Goal: Check status: Check status

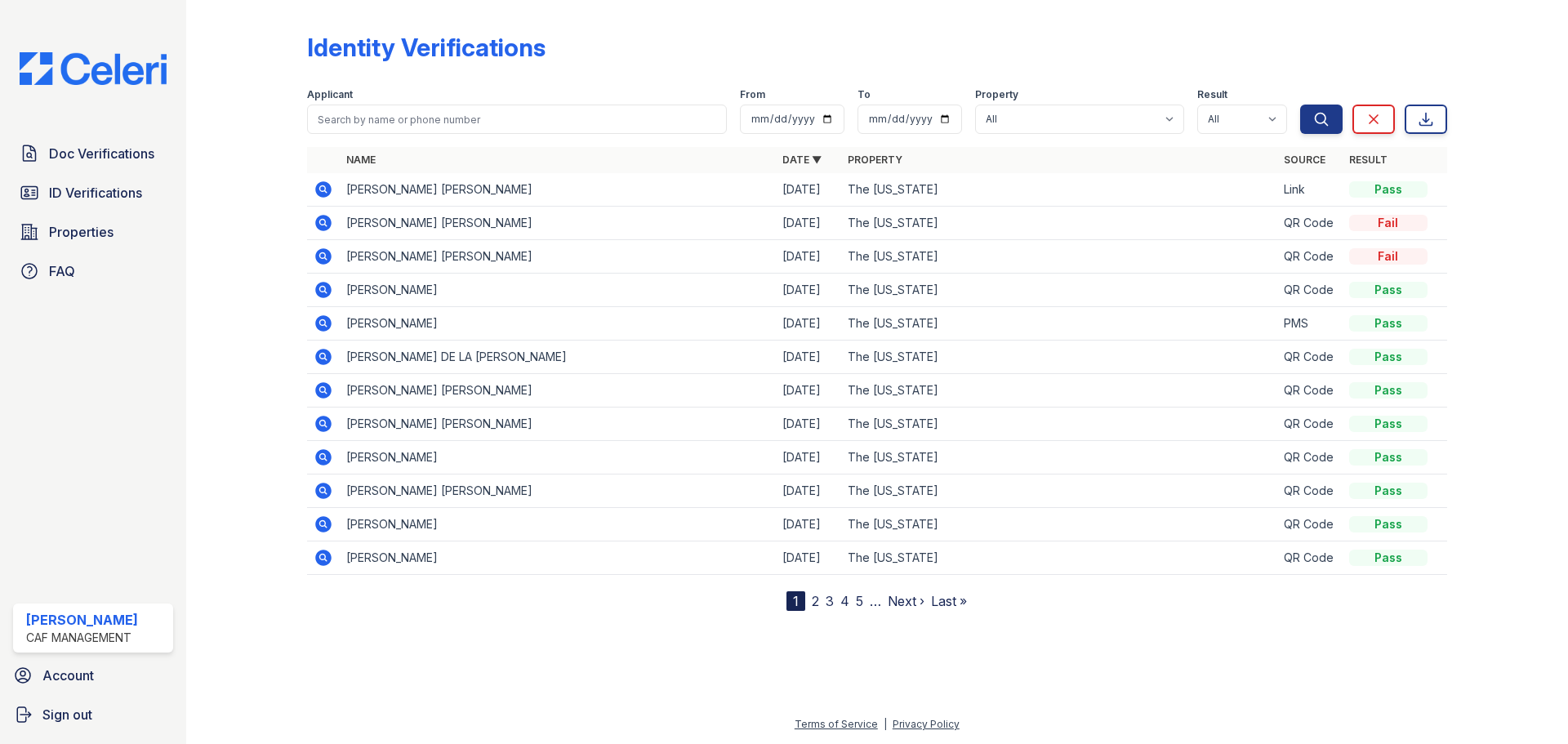
click at [324, 184] on icon at bounding box center [323, 190] width 16 height 16
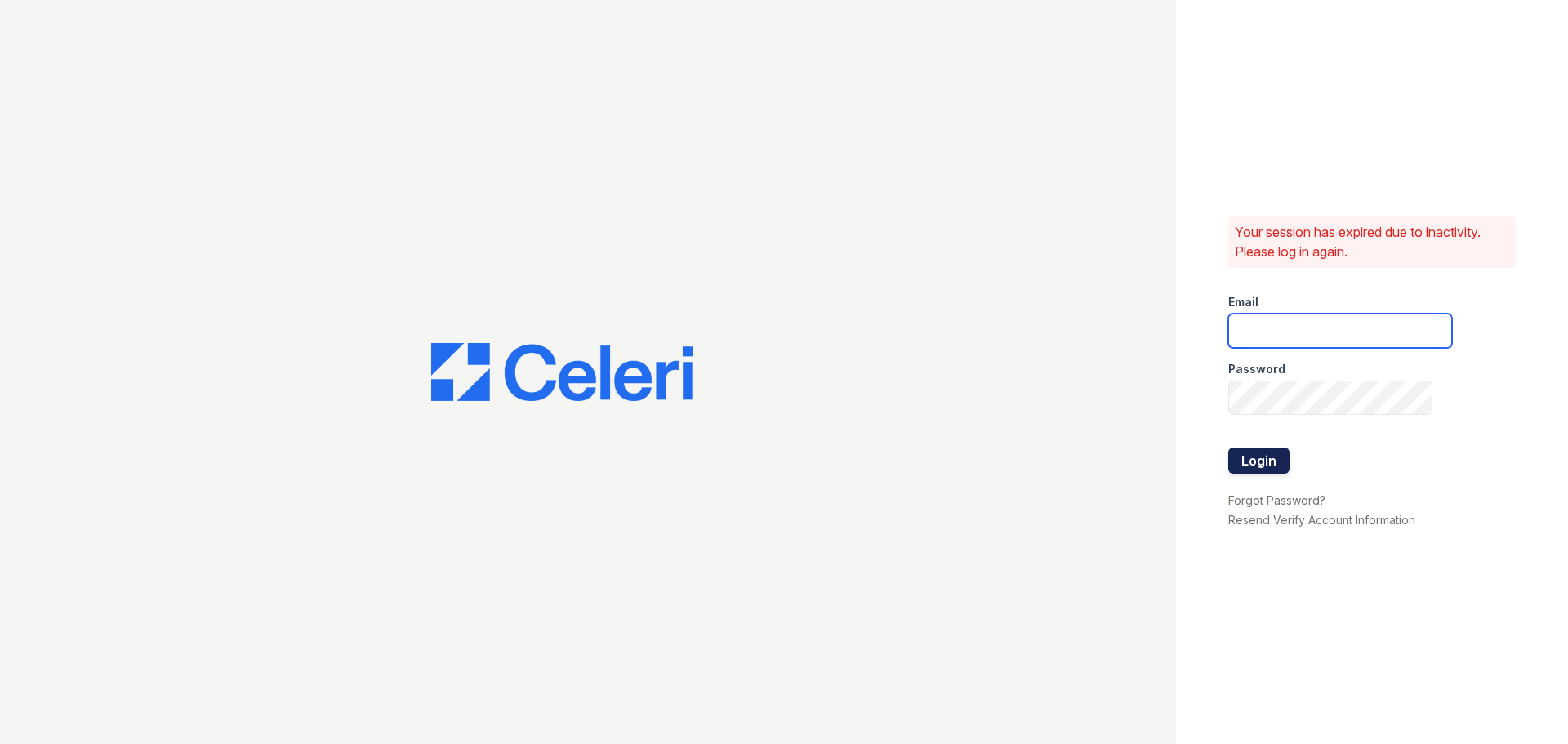
type input "washington3@cafmanagement.com"
click at [1270, 465] on button "Login" at bounding box center [1259, 460] width 61 height 26
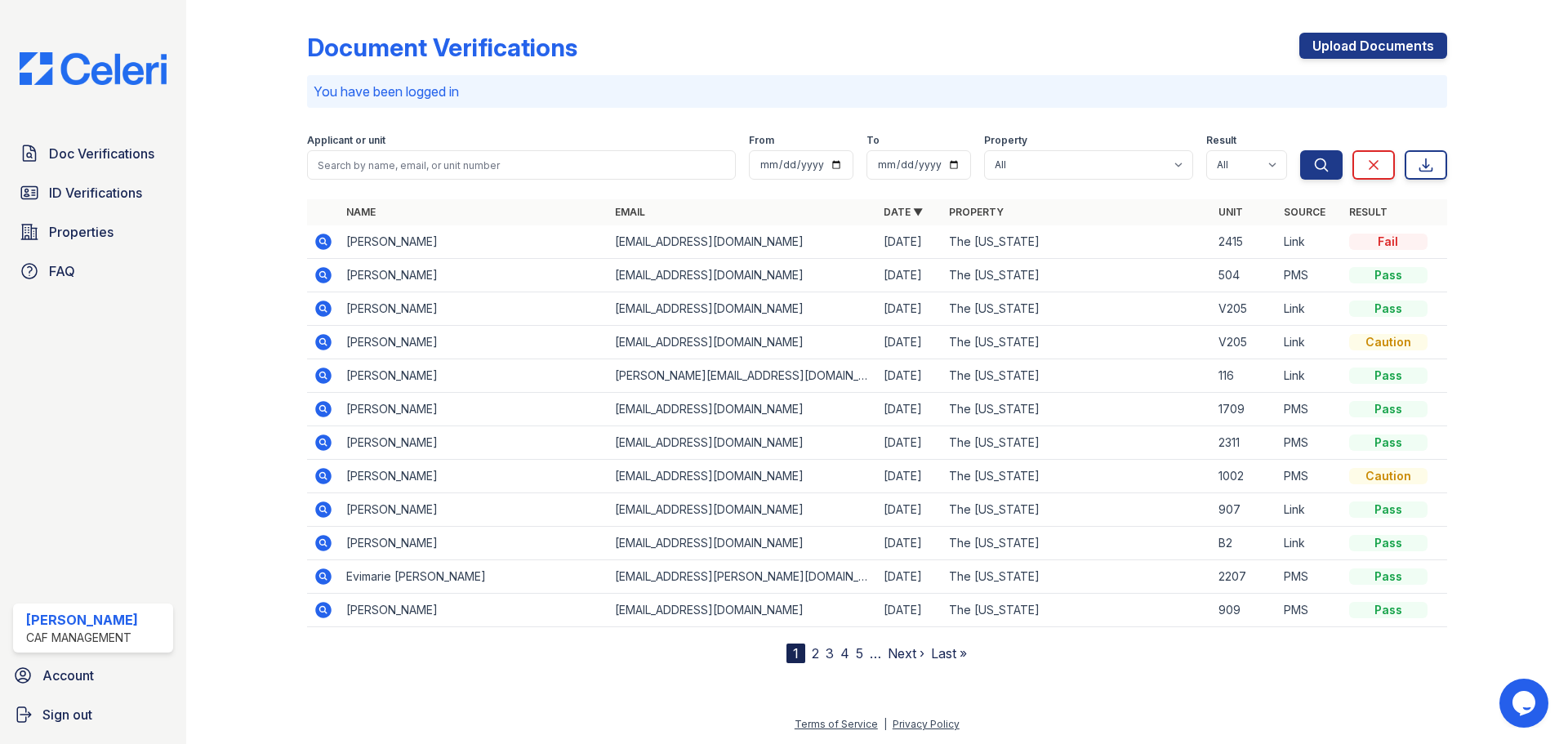
click at [318, 244] on icon at bounding box center [323, 241] width 16 height 16
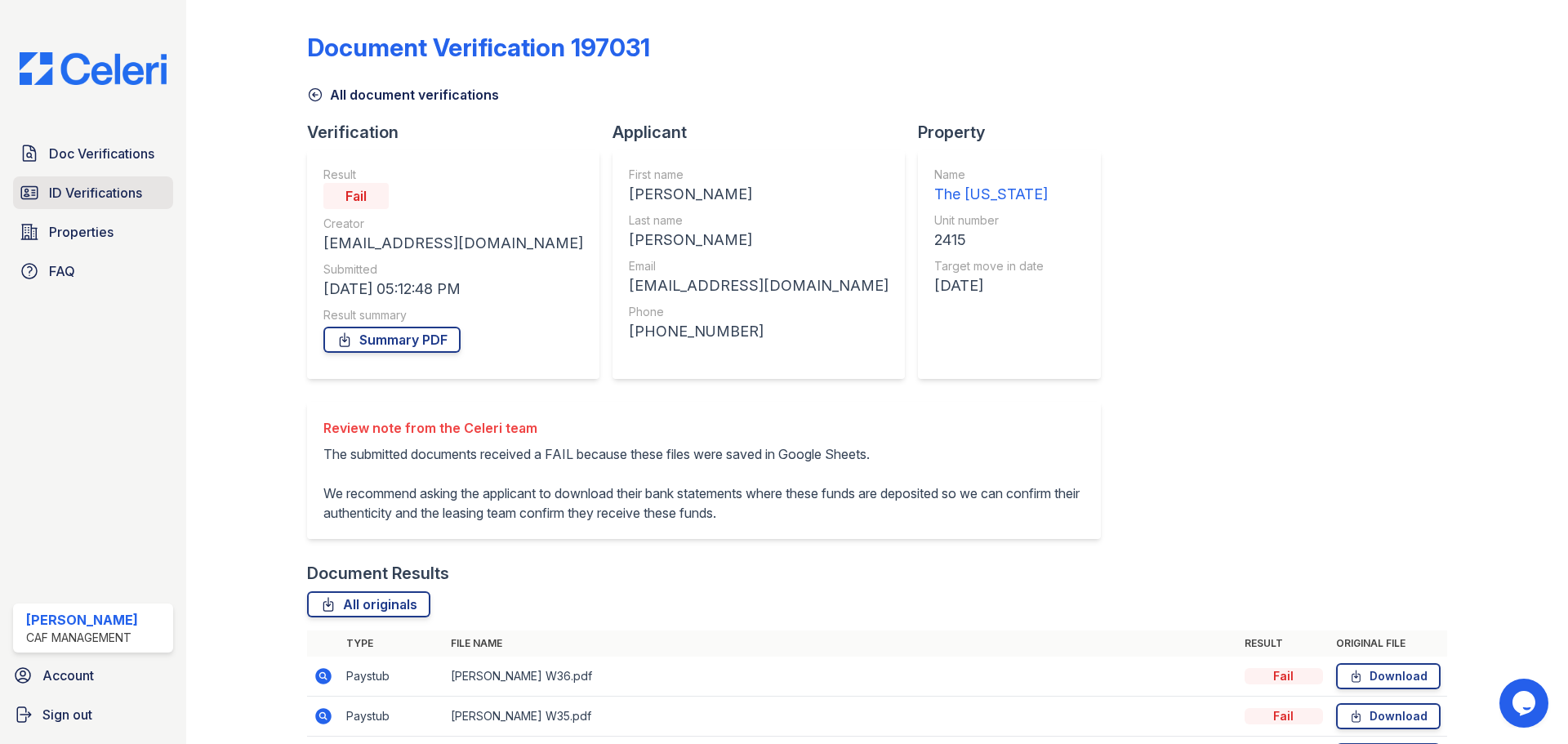
click at [131, 191] on span "ID Verifications" at bounding box center [95, 192] width 93 height 20
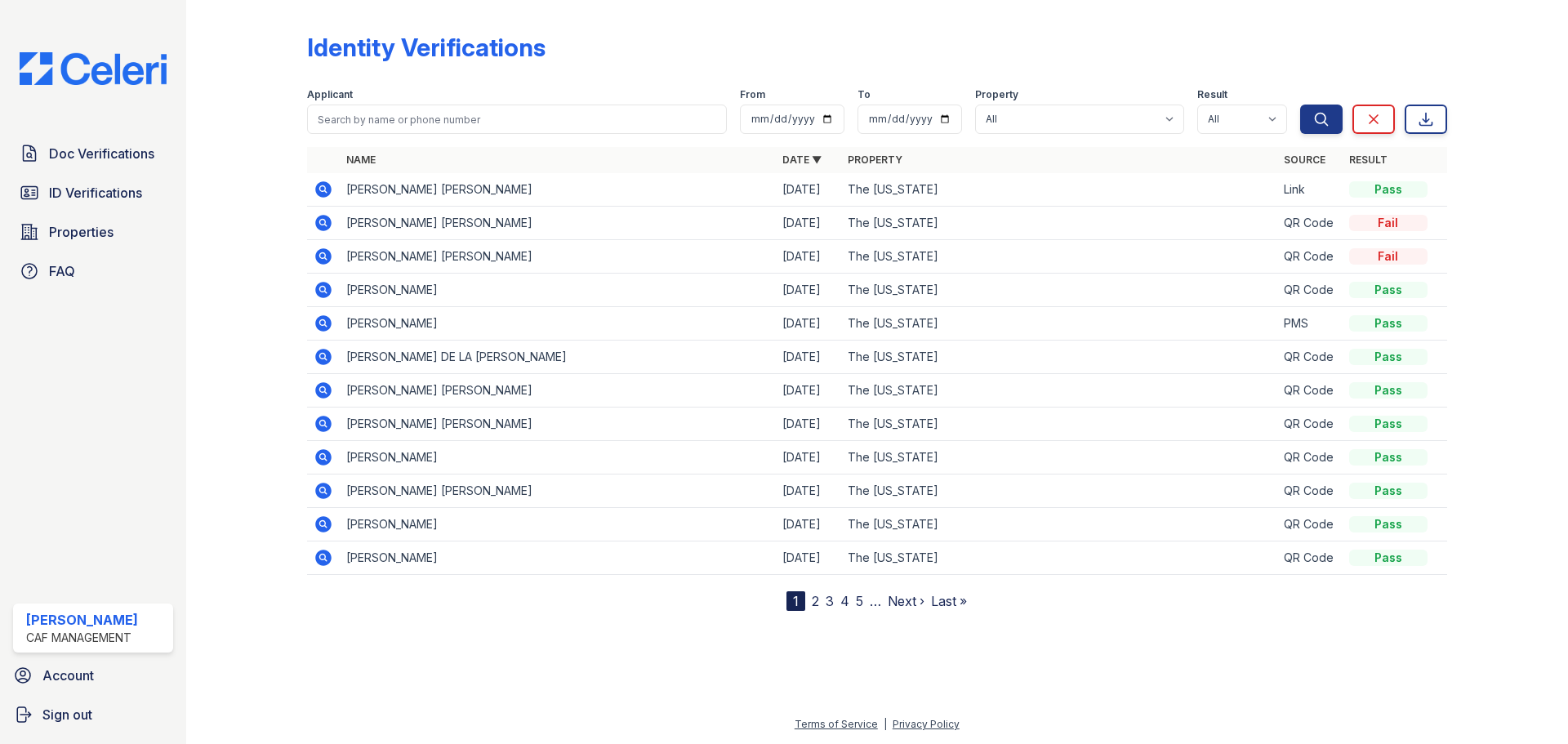
click at [321, 189] on icon at bounding box center [322, 188] width 4 height 4
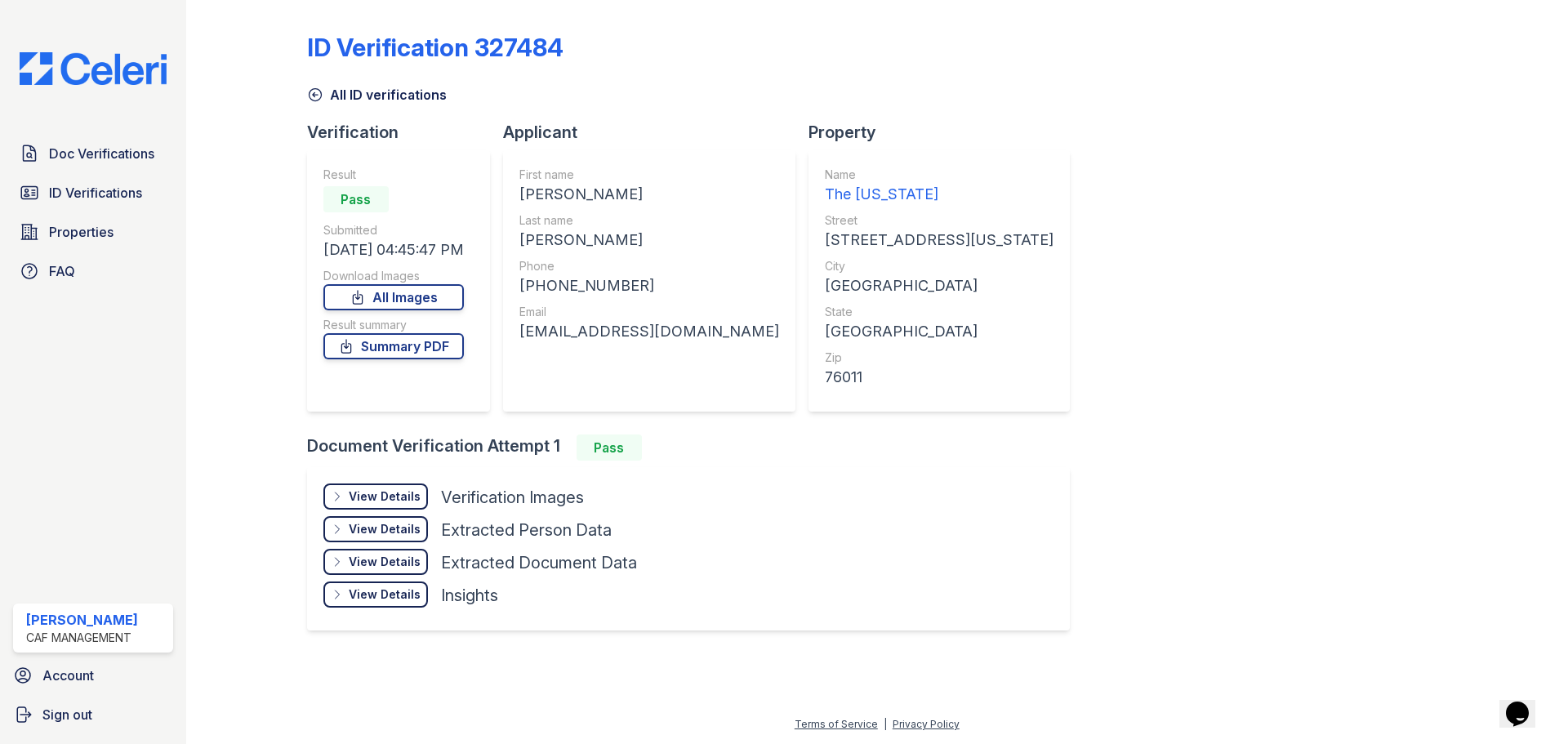
click at [401, 495] on div "View Details" at bounding box center [385, 497] width 72 height 16
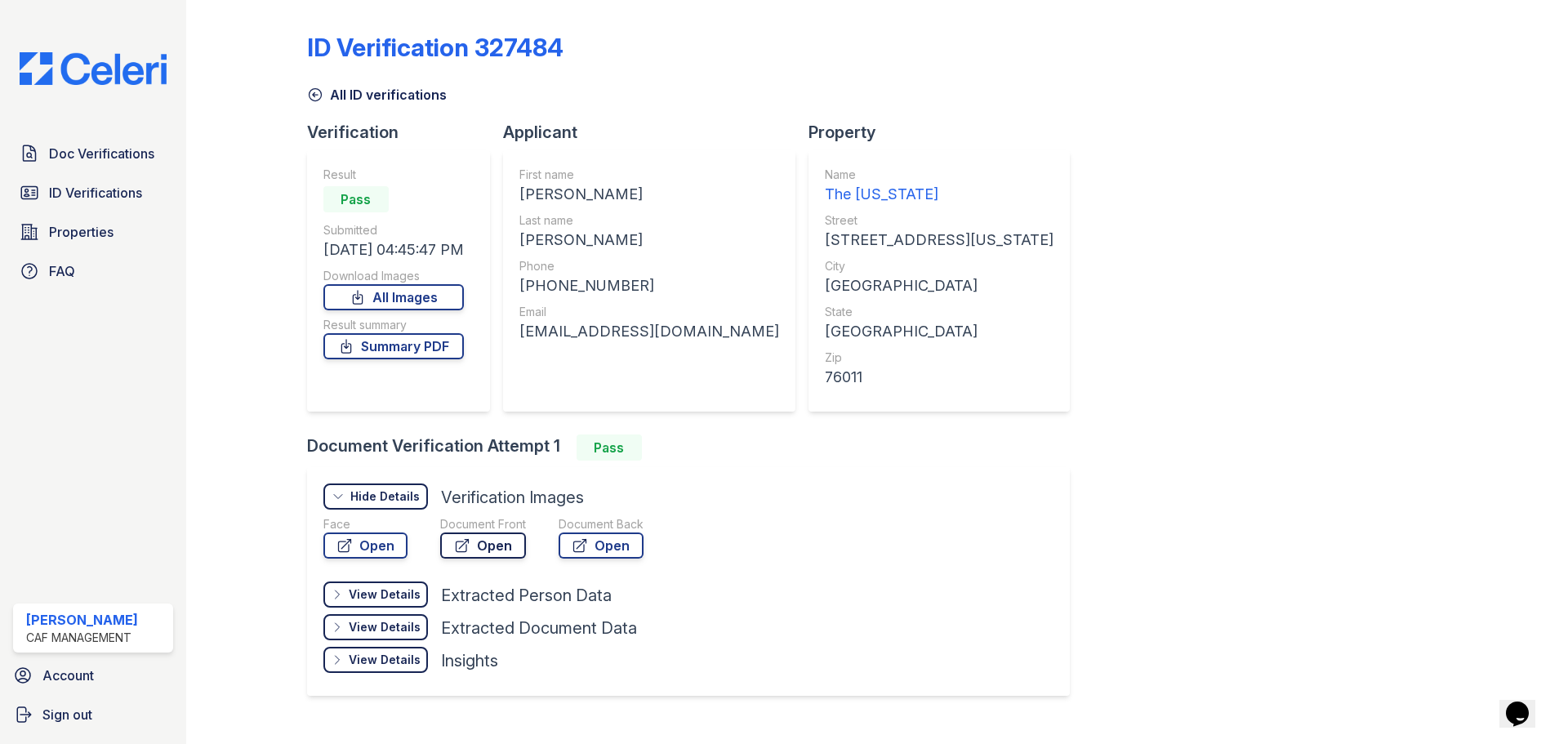
click at [454, 548] on icon at bounding box center [462, 546] width 16 height 16
click at [130, 150] on span "Doc Verifications" at bounding box center [102, 153] width 105 height 20
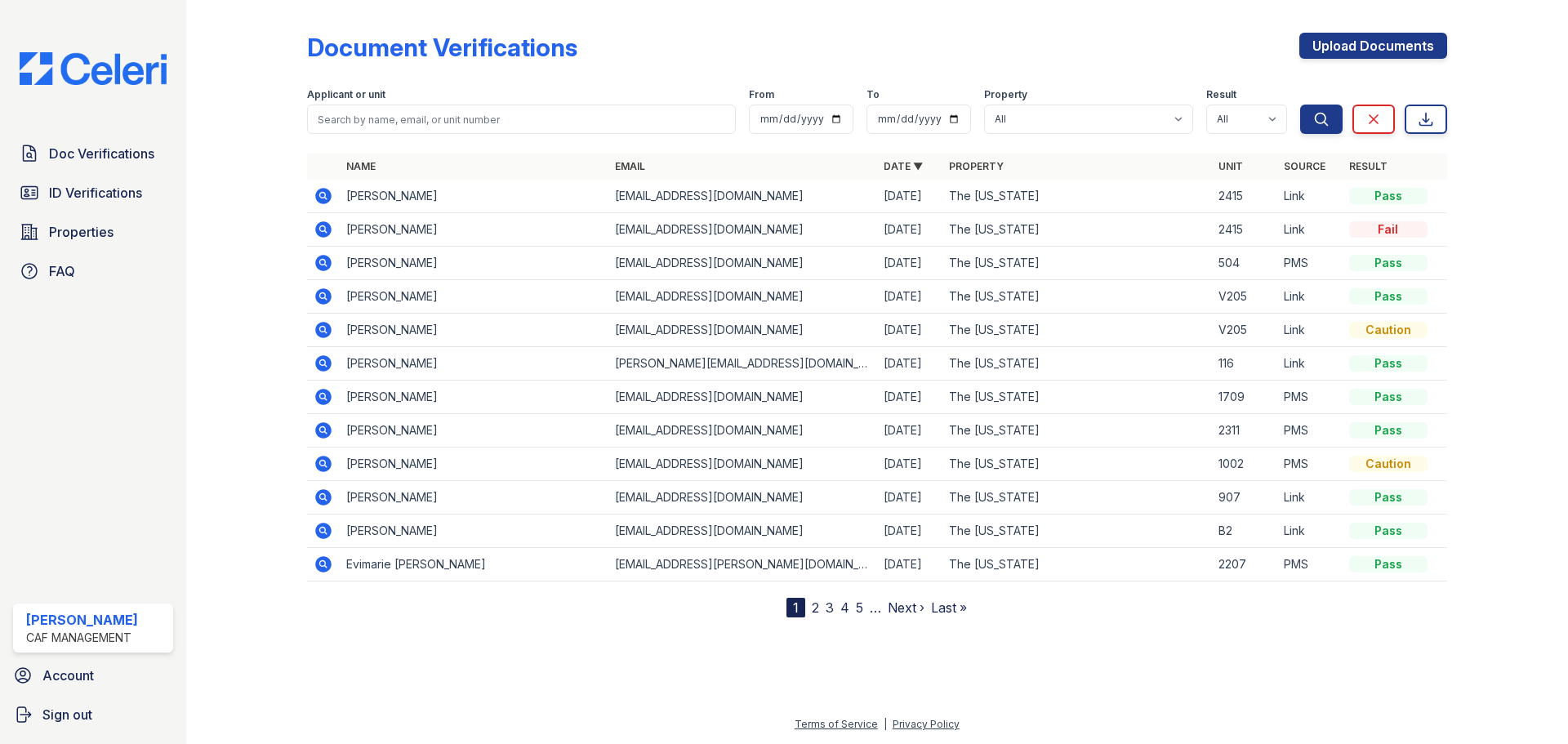
click at [329, 196] on icon at bounding box center [323, 196] width 16 height 16
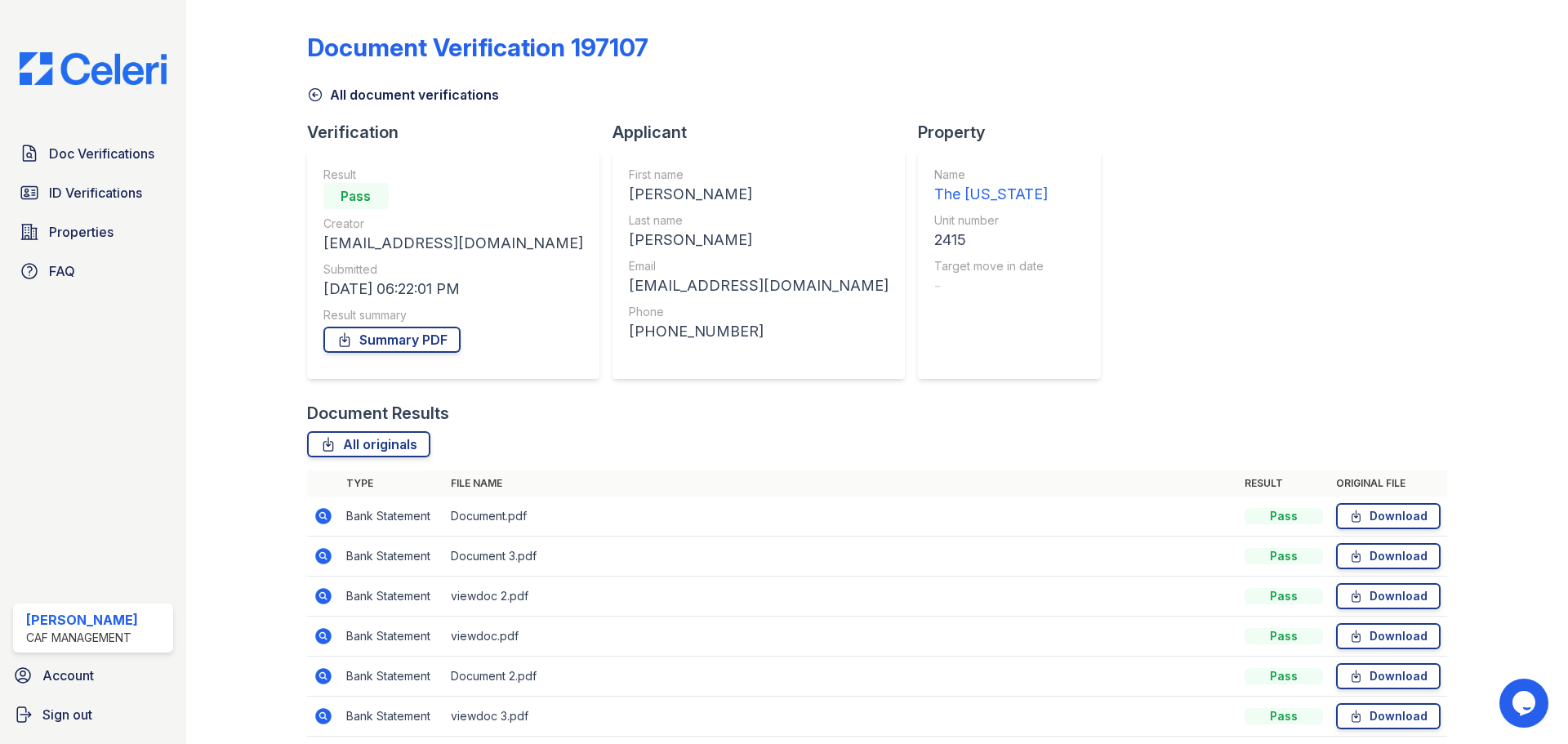
scroll to position [64, 0]
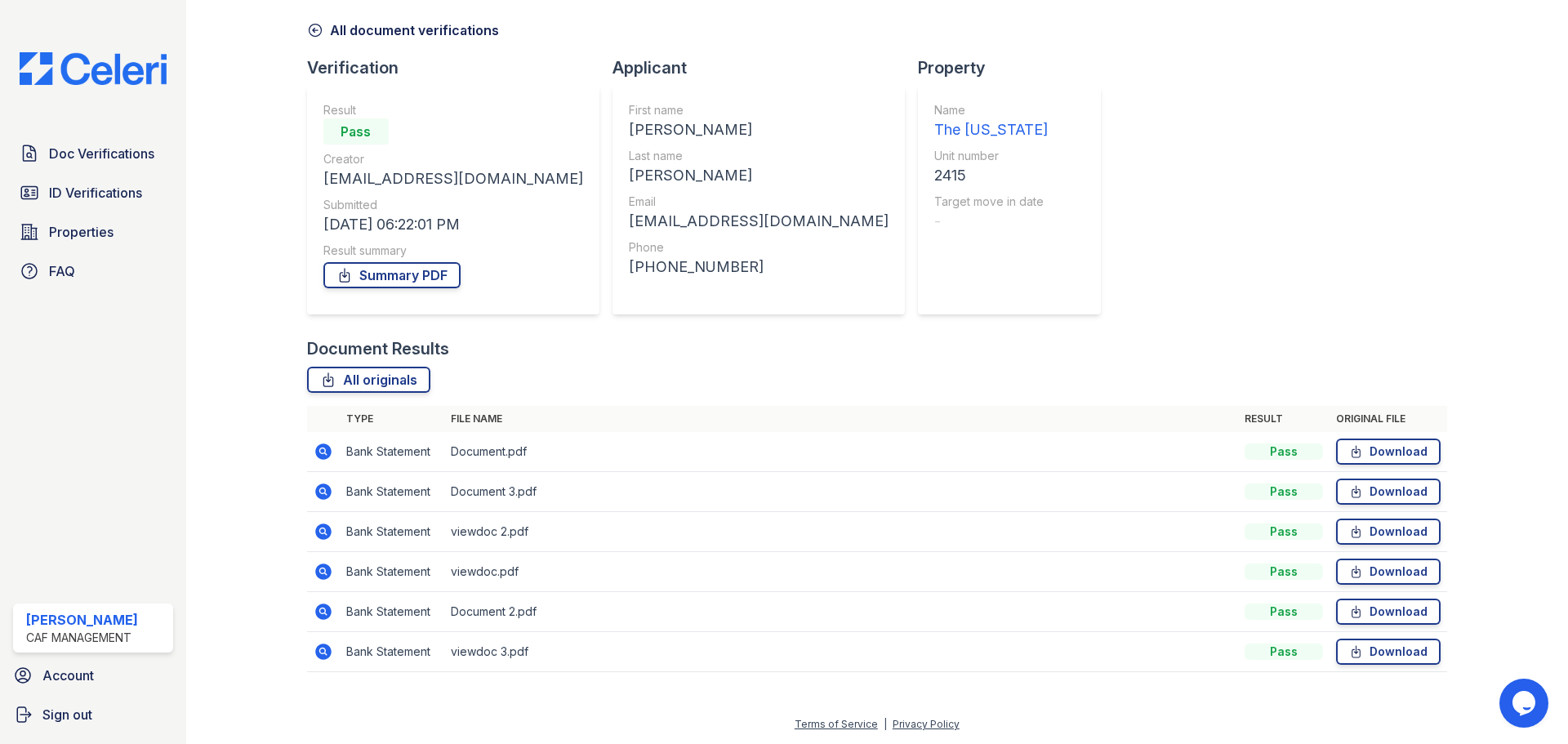
drag, startPoint x: 731, startPoint y: 724, endPoint x: 676, endPoint y: 774, distance: 74.3
